Goal: Transaction & Acquisition: Purchase product/service

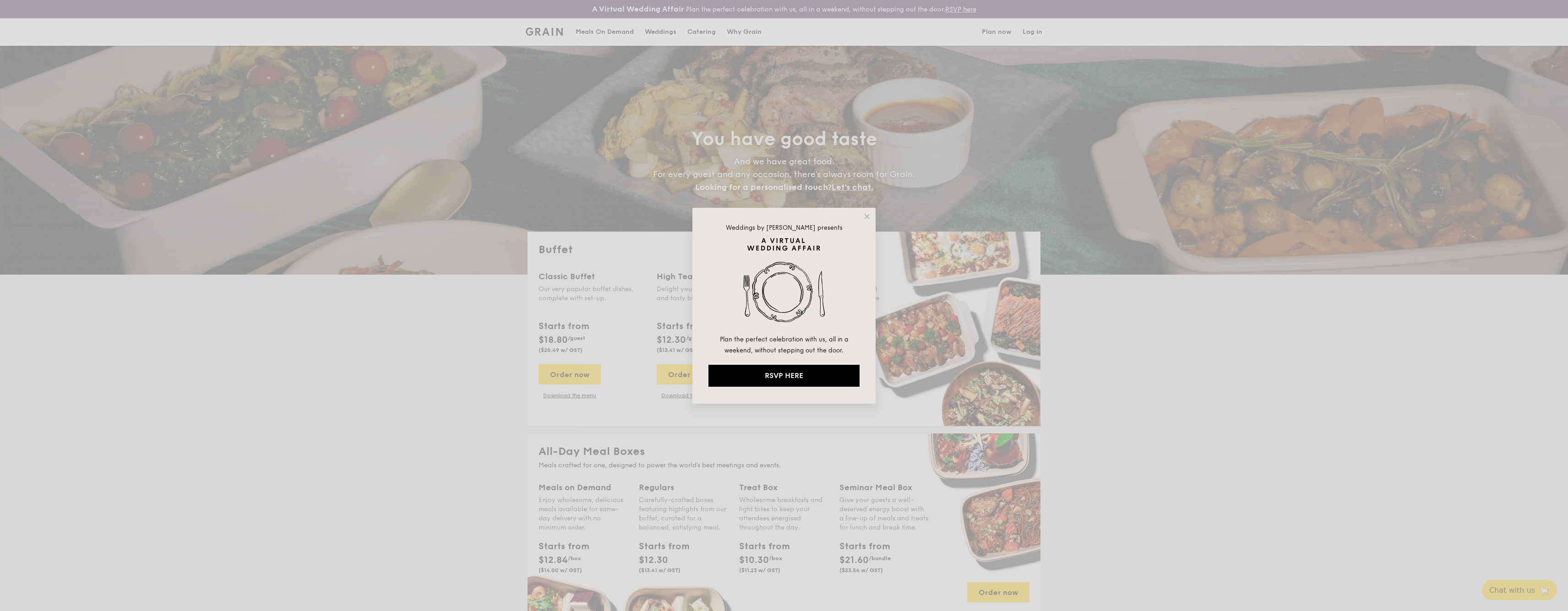
select select
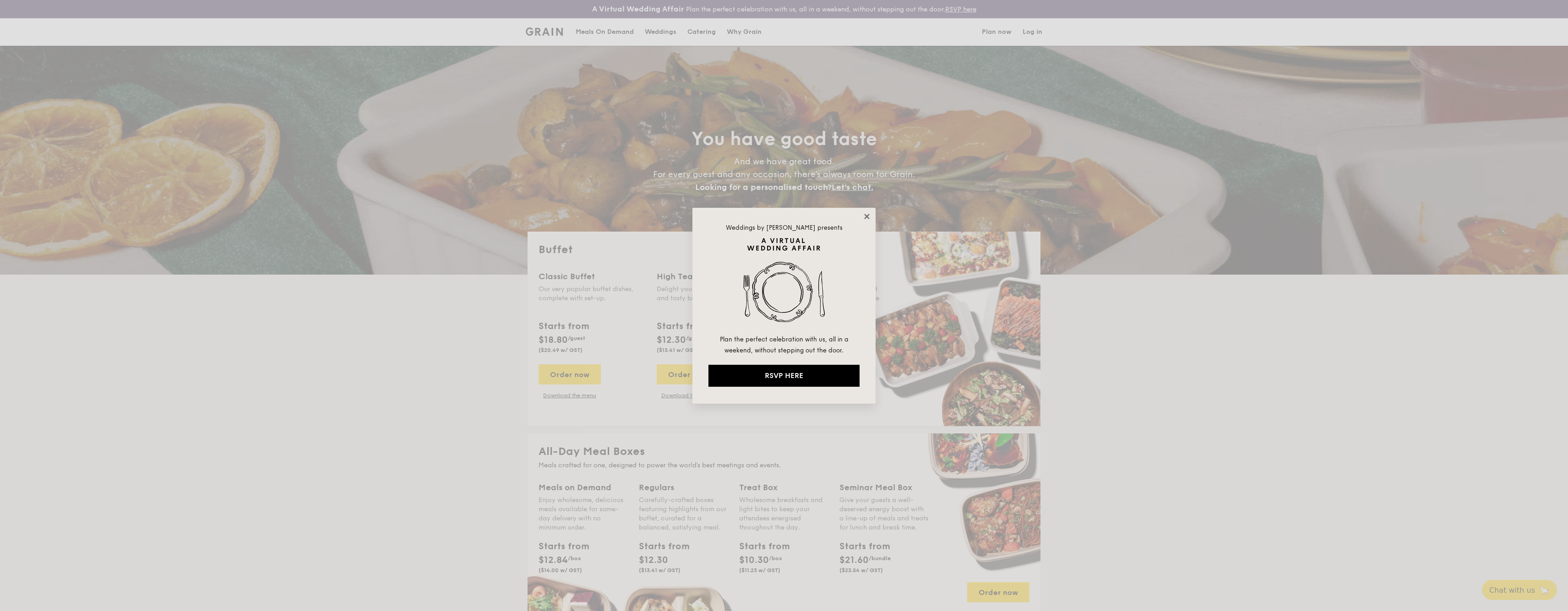
click at [866, 216] on icon at bounding box center [867, 216] width 5 height 5
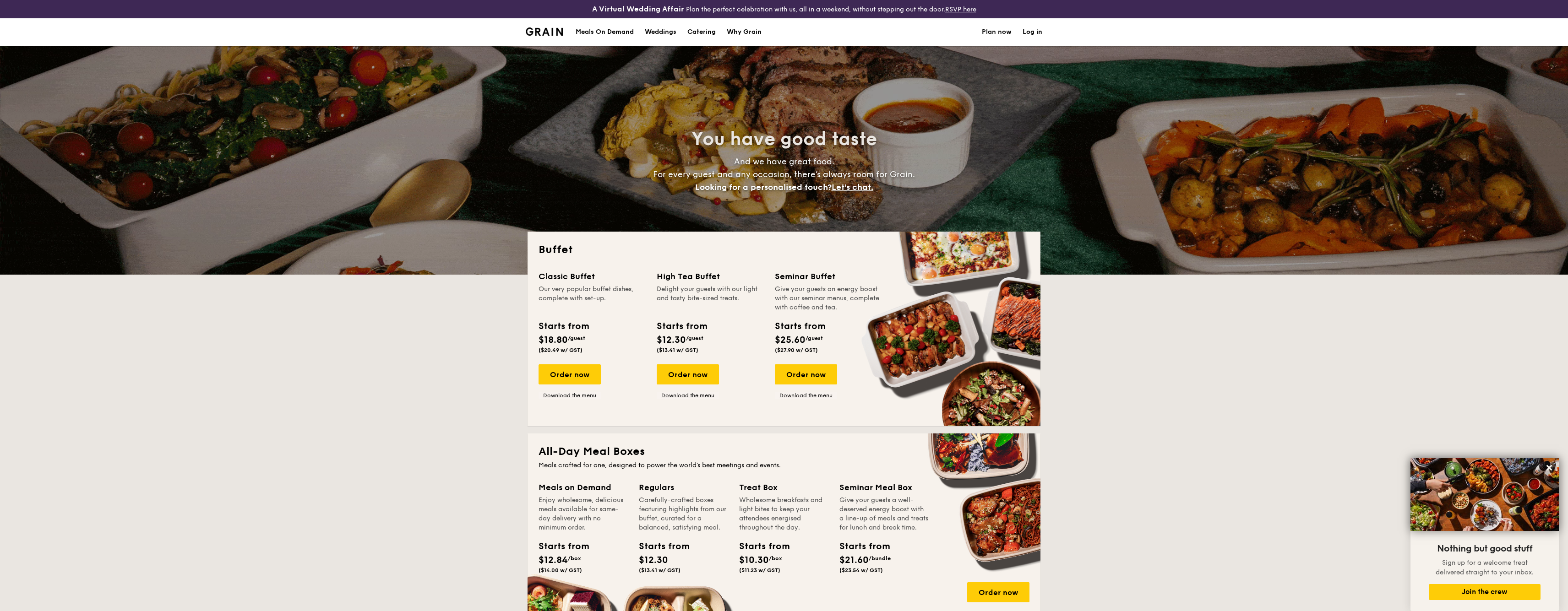
click at [601, 29] on div "Meals On Demand" at bounding box center [605, 32] width 58 height 27
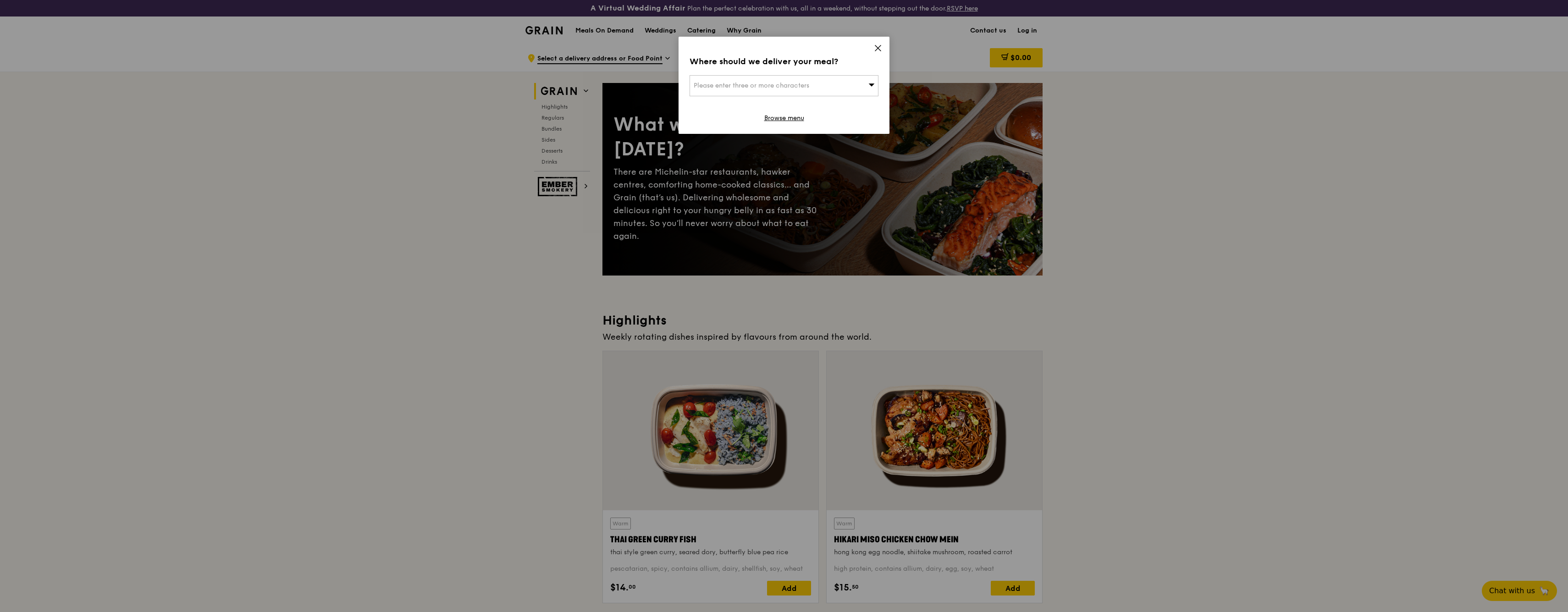
click at [782, 88] on span "Please enter three or more characters" at bounding box center [751, 85] width 116 height 8
type input "30 Pasir Pan"
click at [754, 118] on div "30 Pasir Panjang Road" at bounding box center [761, 120] width 136 height 9
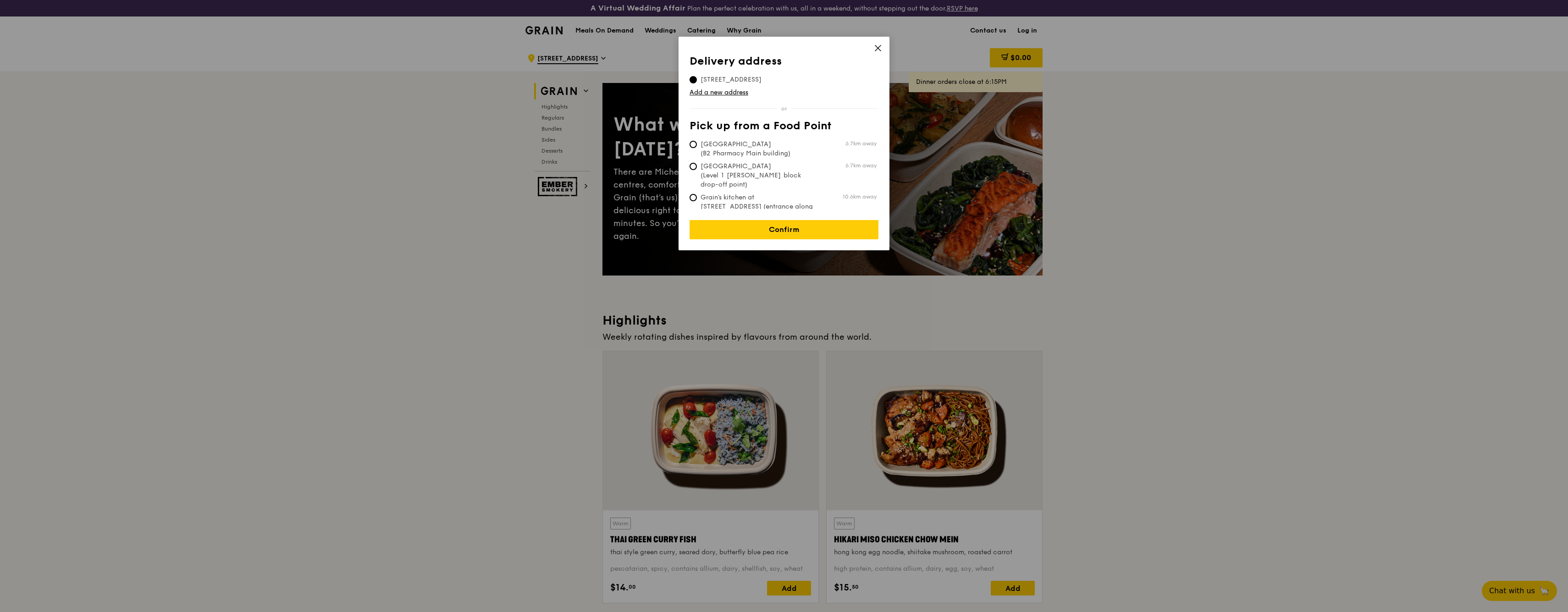
click at [734, 233] on div "Delivery address Pick up from a Food Point Delivery address 30 Pasir Panjang Ro…" at bounding box center [784, 143] width 211 height 214
click at [736, 229] on link "Confirm" at bounding box center [784, 230] width 189 height 20
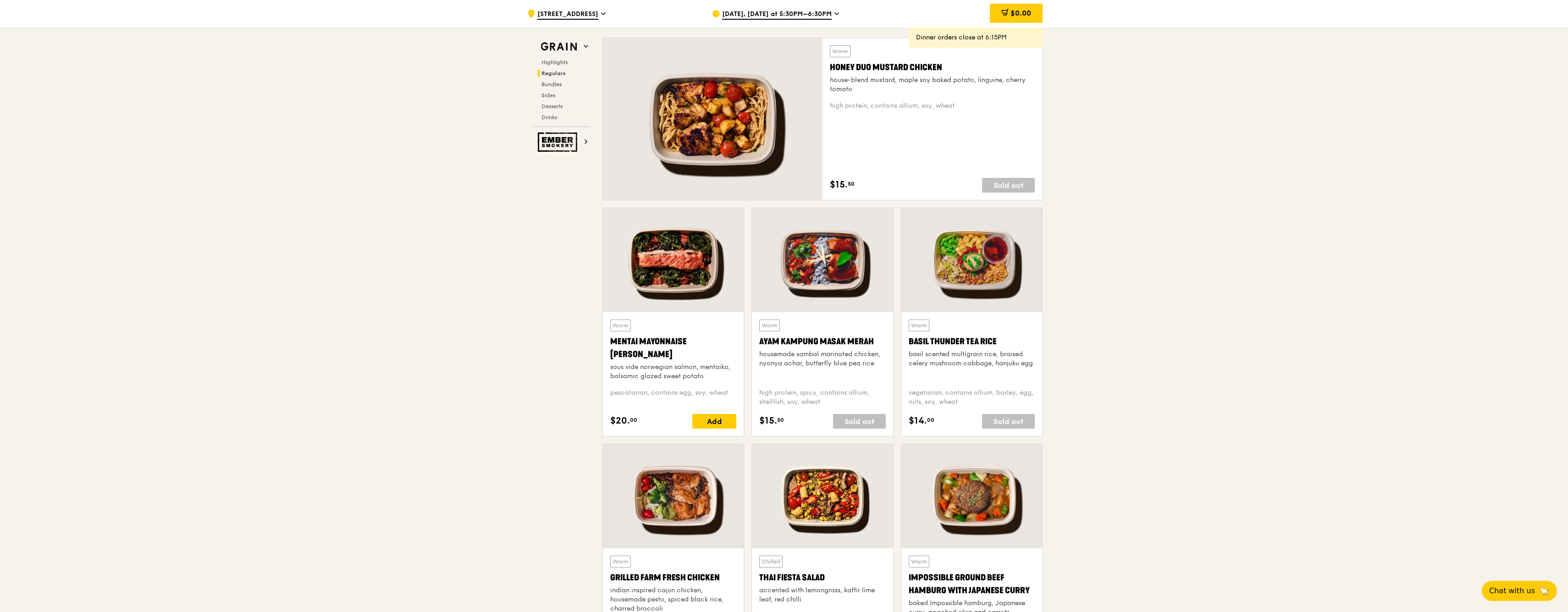
scroll to position [649, 0]
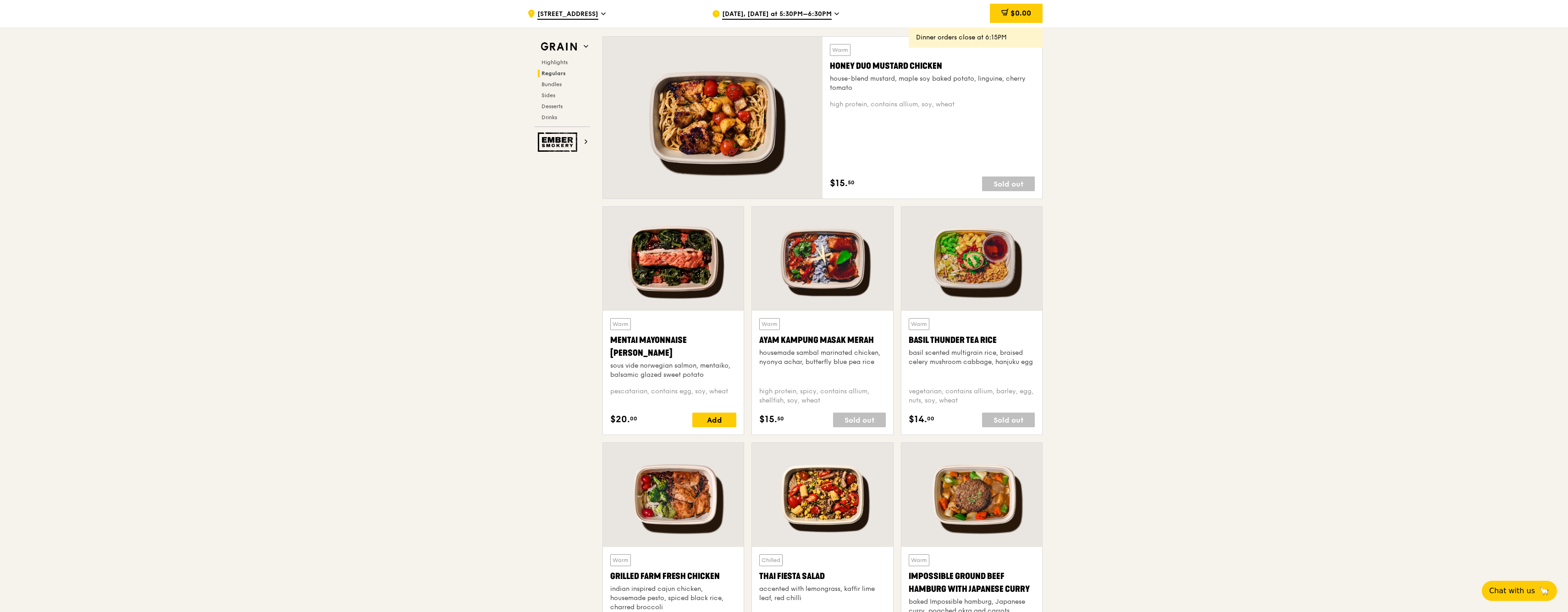
drag, startPoint x: 640, startPoint y: 351, endPoint x: 609, endPoint y: 341, distance: 32.6
click at [609, 341] on div "Warm Mentai Mayonnaise Aburi Salmon sous vide norwegian salmon, mentaiko, balsa…" at bounding box center [673, 372] width 141 height 124
copy div "Mentai Mayonnaise Aburi Salmon"
drag, startPoint x: 942, startPoint y: 64, endPoint x: 831, endPoint y: 64, distance: 111.0
click at [831, 64] on div "Honey Duo Mustard Chicken" at bounding box center [932, 66] width 205 height 13
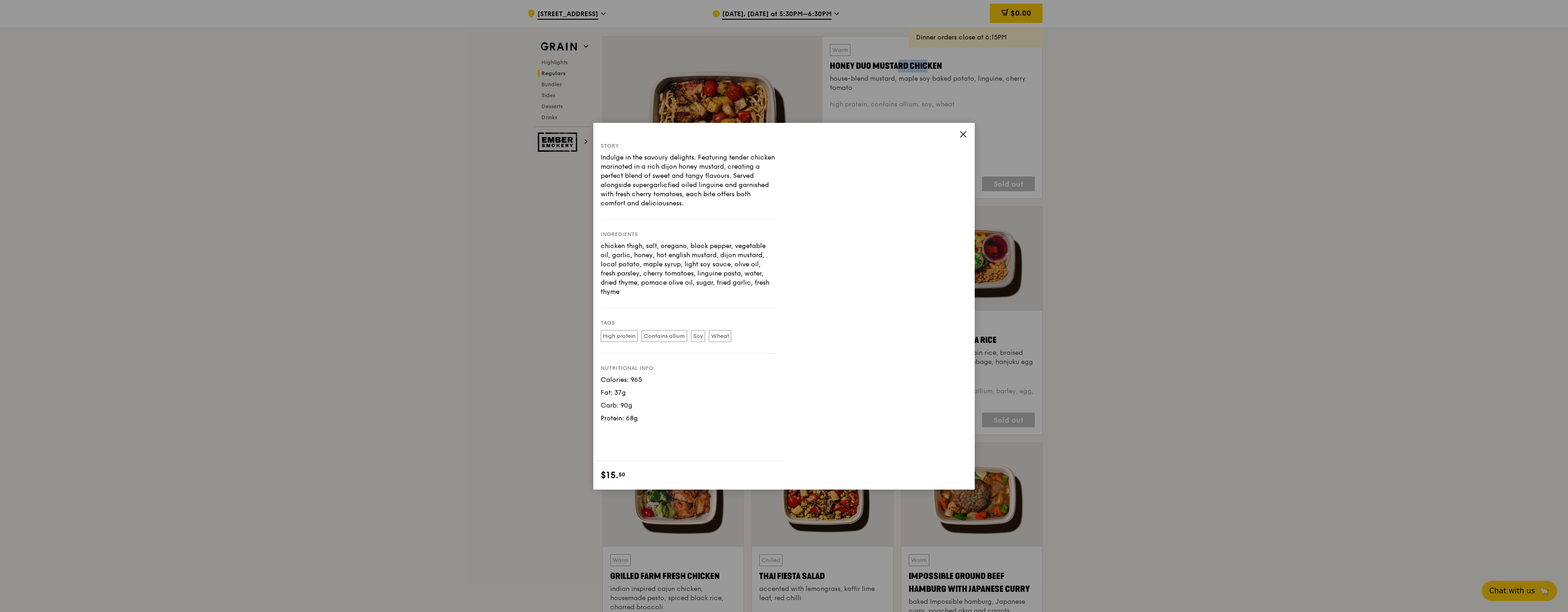
copy div "Honey Duo Mustard Chicken"
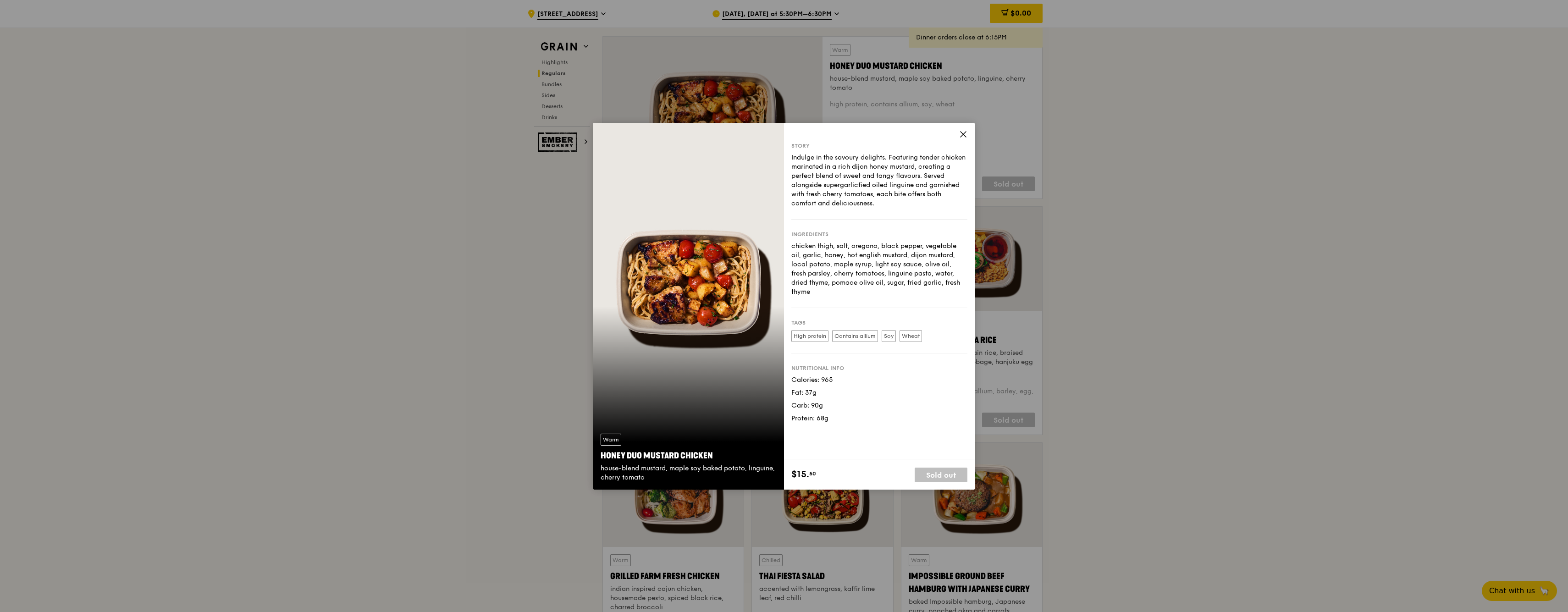
click at [962, 133] on icon at bounding box center [963, 135] width 9 height 9
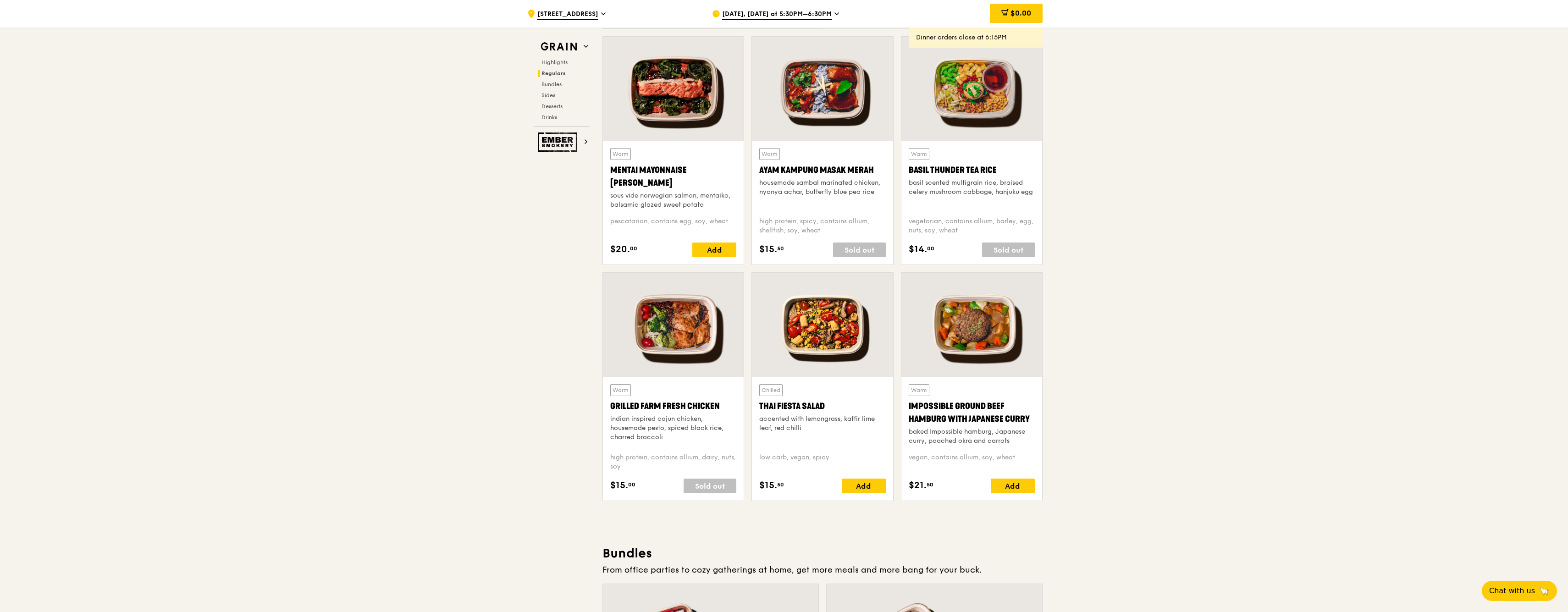
scroll to position [818, 0]
drag, startPoint x: 874, startPoint y: 169, endPoint x: 759, endPoint y: 173, distance: 115.1
click at [759, 173] on div "Warm Ayam Kampung Masak Merah housemade sambal marinated chicken, nyonya achar,…" at bounding box center [822, 204] width 141 height 124
copy div "Ayam Kampung Masak Merah"
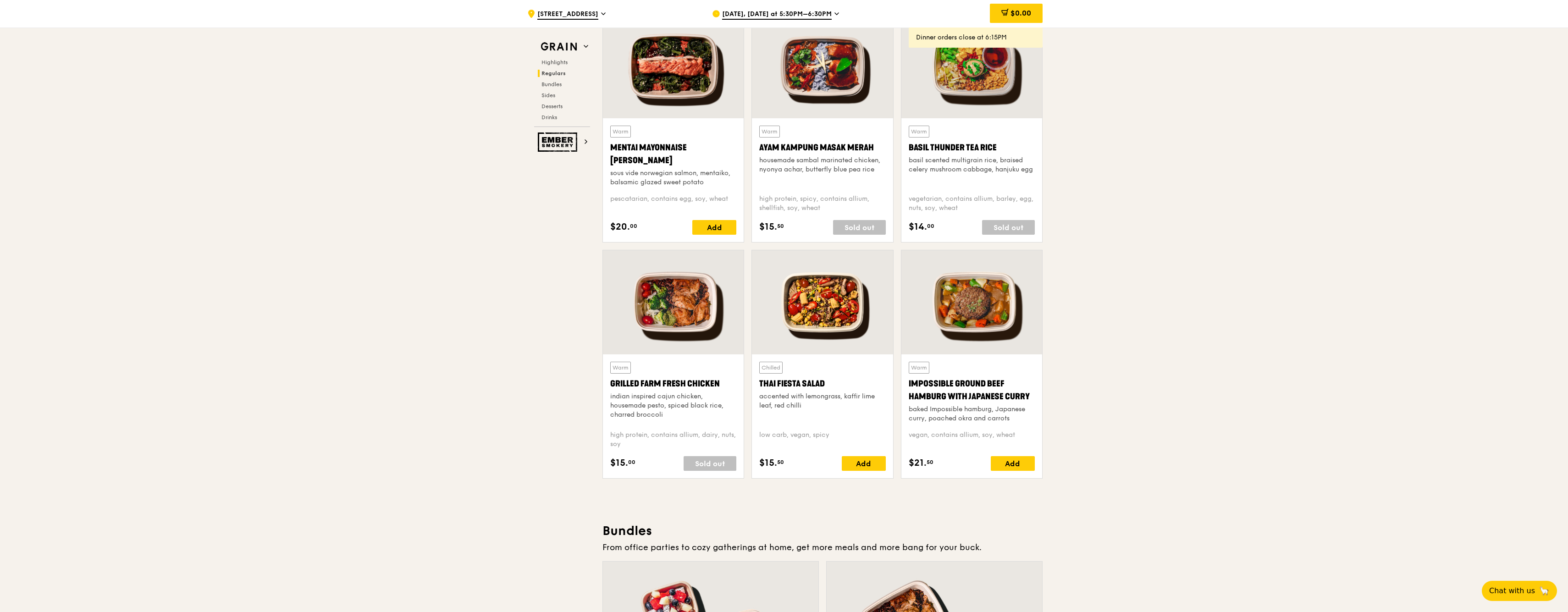
scroll to position [845, 0]
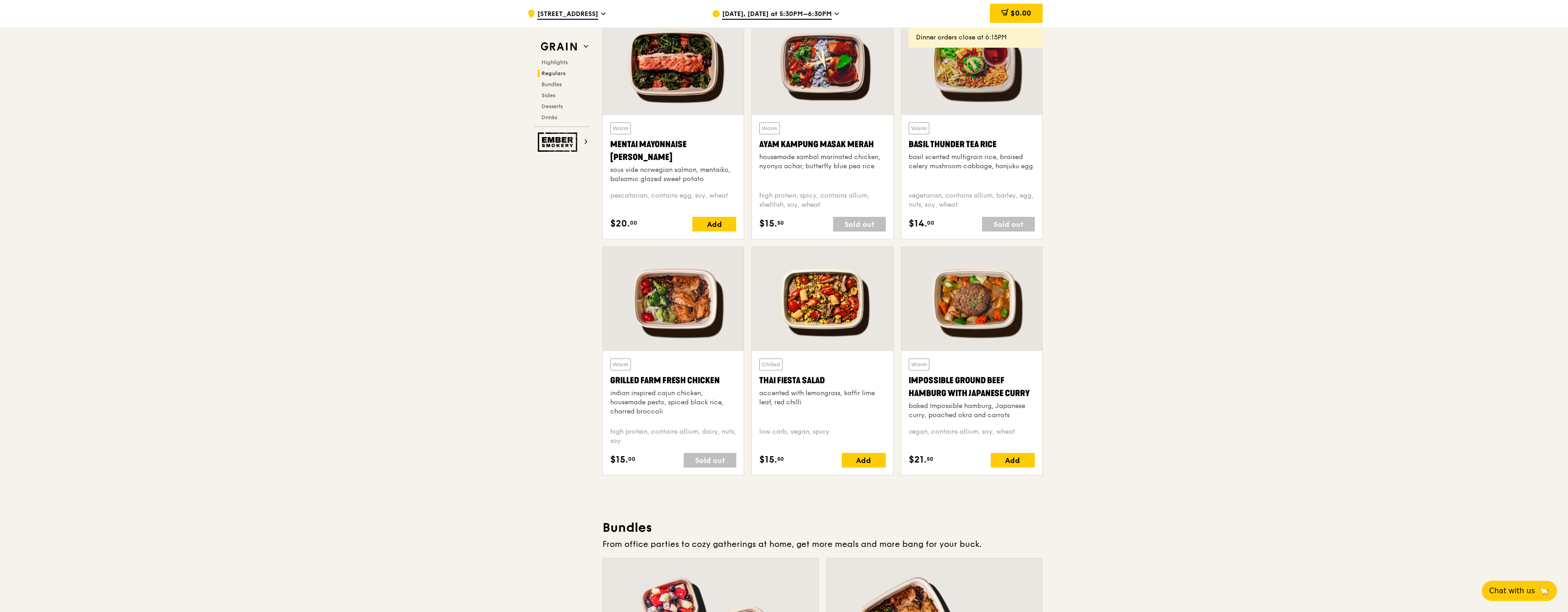
drag, startPoint x: 836, startPoint y: 379, endPoint x: 759, endPoint y: 378, distance: 77.0
click at [759, 378] on div "Thai Fiesta Salad" at bounding box center [822, 380] width 126 height 13
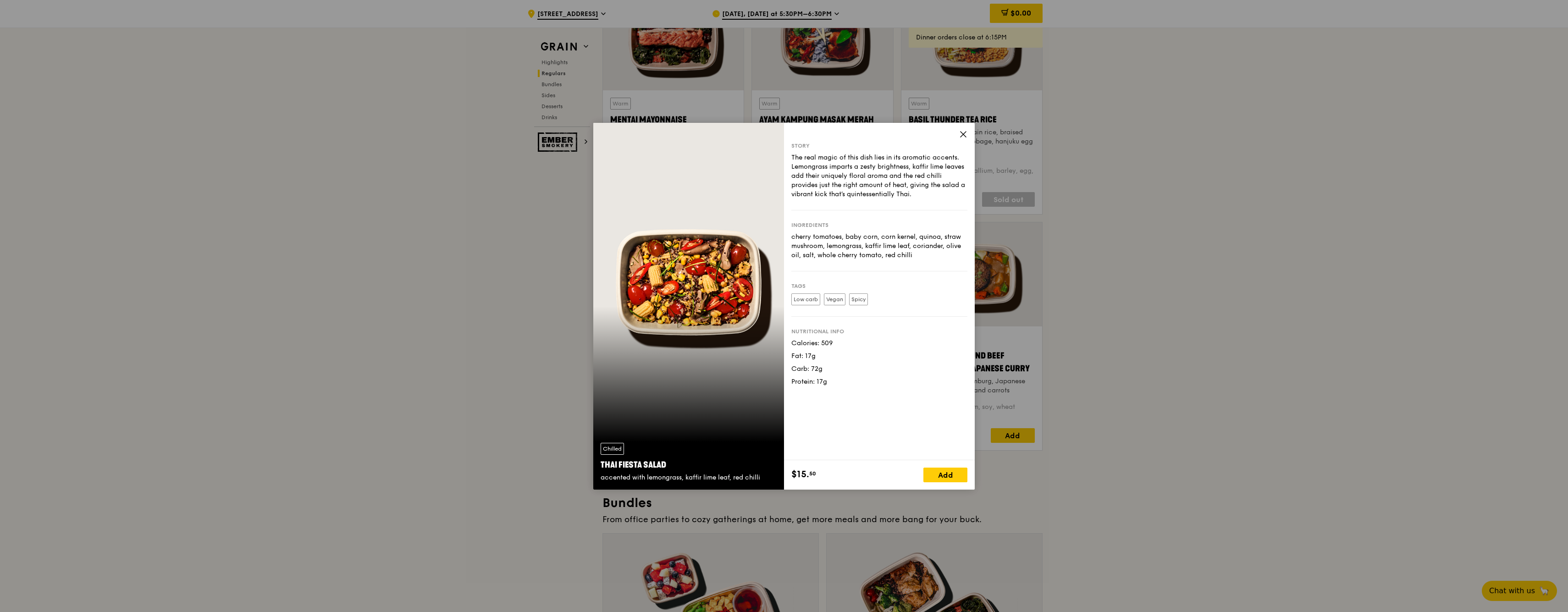
scroll to position [871, 0]
click at [962, 133] on icon at bounding box center [963, 135] width 9 height 9
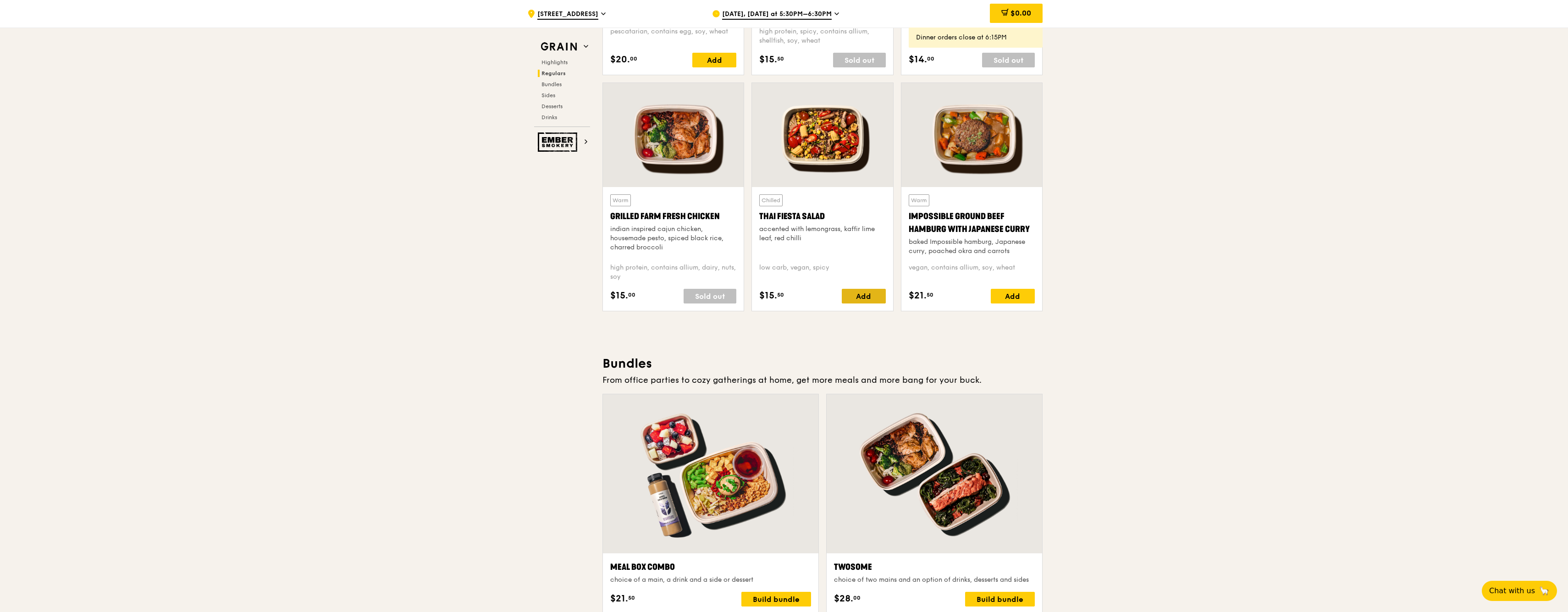
scroll to position [1009, 0]
drag, startPoint x: 829, startPoint y: 216, endPoint x: 759, endPoint y: 218, distance: 70.0
click at [759, 218] on div "Thai Fiesta Salad" at bounding box center [822, 216] width 126 height 13
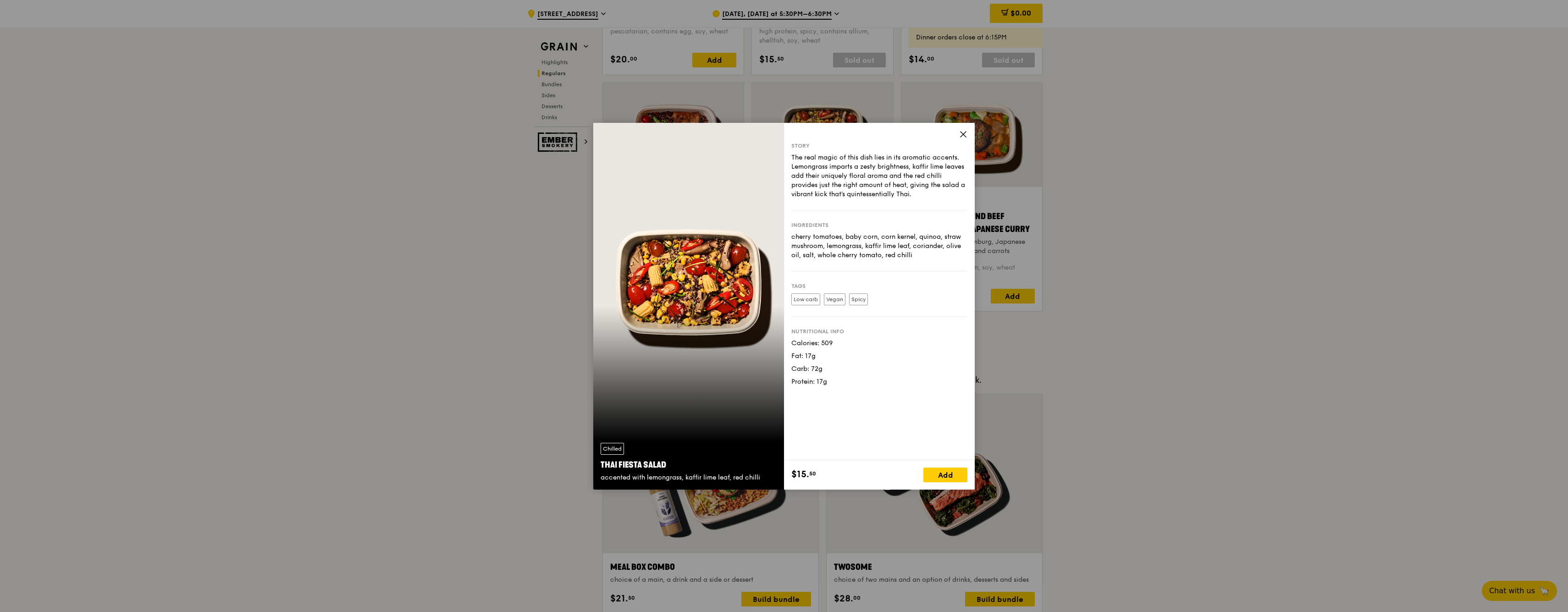
copy div "Thai Fiesta Salad"
click at [963, 134] on icon at bounding box center [963, 134] width 5 height 5
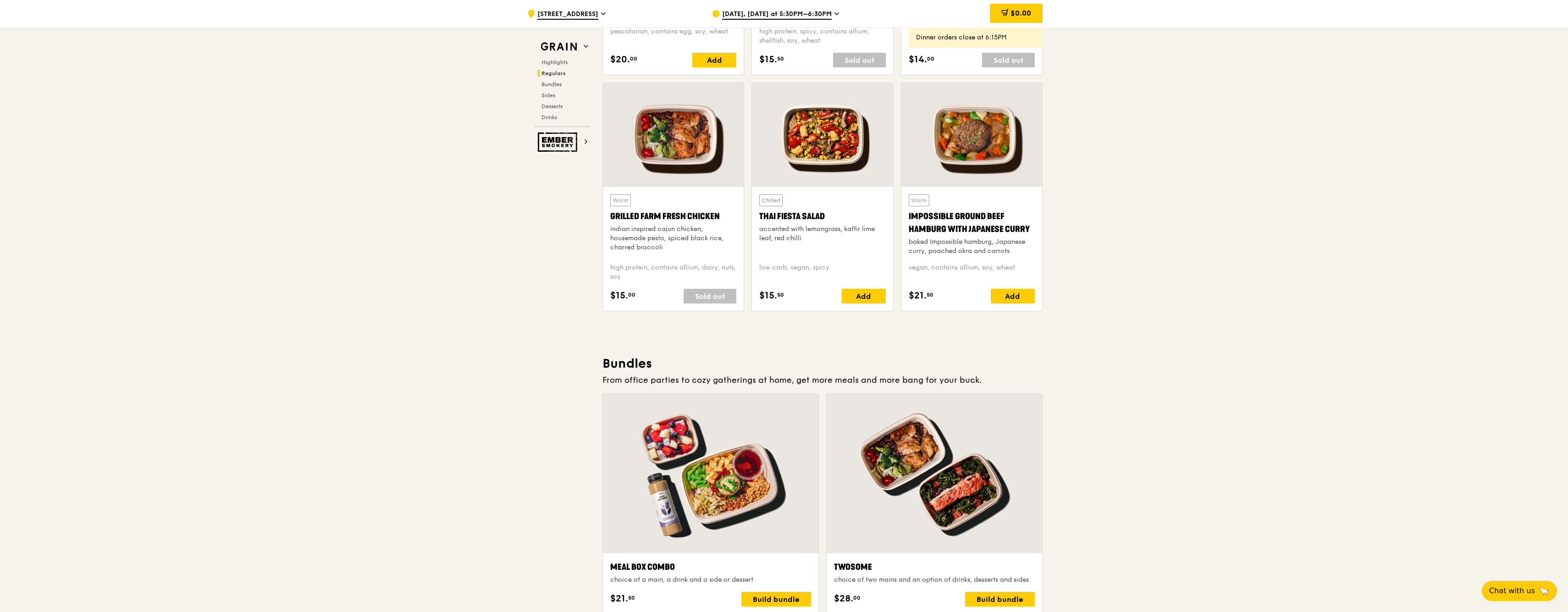
drag, startPoint x: 719, startPoint y: 216, endPoint x: 608, endPoint y: 214, distance: 111.0
click at [608, 214] on div "Warm Grilled Farm Fresh Chicken indian inspired cajun chicken, housemade pesto,…" at bounding box center [673, 249] width 141 height 124
copy div "Grilled Farm Fresh Chicken"
